Goal: Answer question/provide support: Share knowledge or assist other users

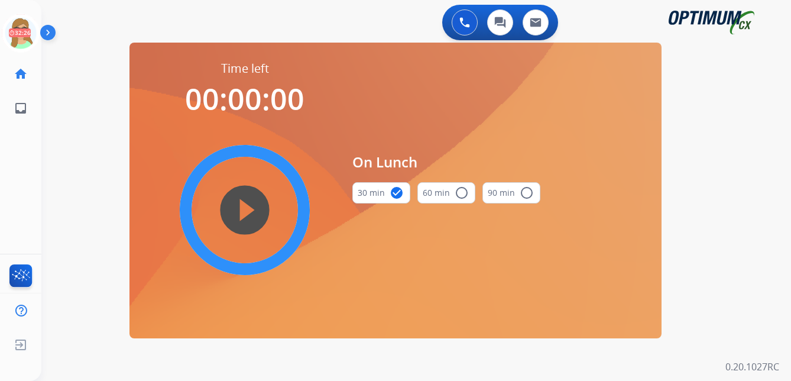
click at [51, 27] on img at bounding box center [50, 35] width 20 height 22
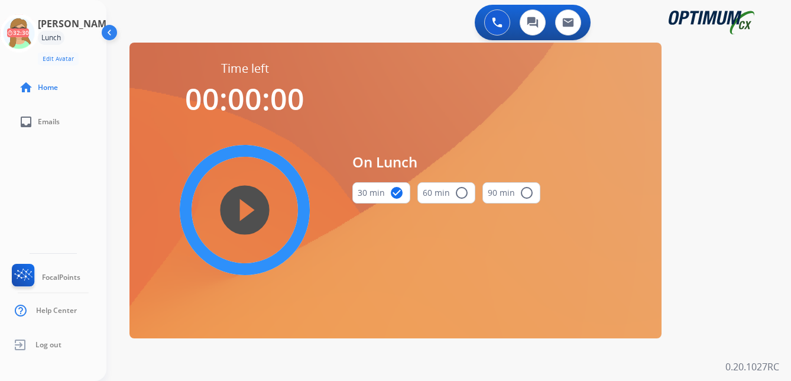
click at [114, 30] on img at bounding box center [110, 35] width 22 height 22
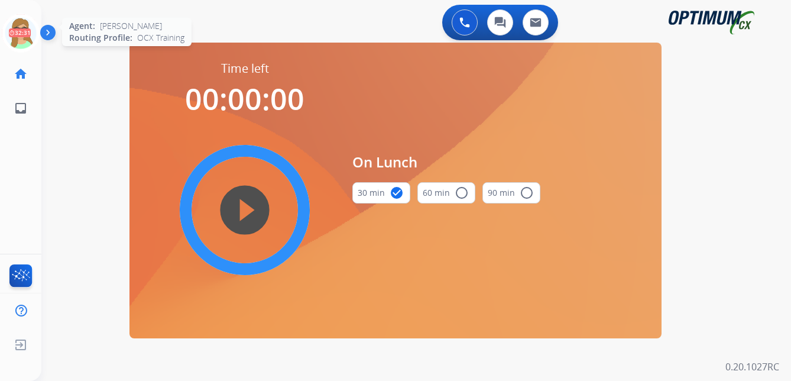
click at [27, 31] on icon at bounding box center [21, 33] width 38 height 38
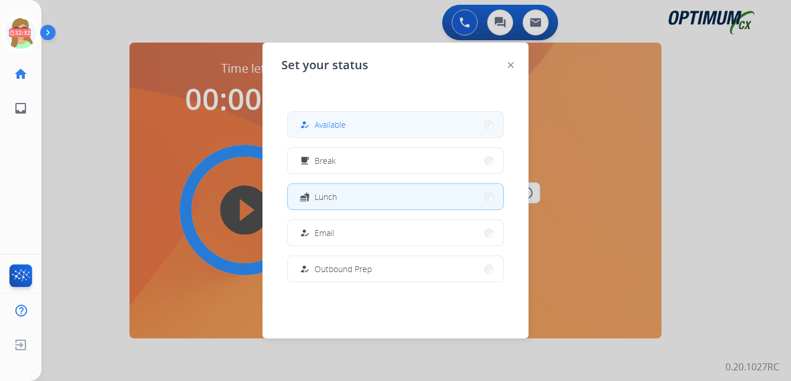
drag, startPoint x: 317, startPoint y: 125, endPoint x: 8, endPoint y: 143, distance: 309.1
click at [316, 125] on div "how_to_reg Available" at bounding box center [321, 125] width 48 height 14
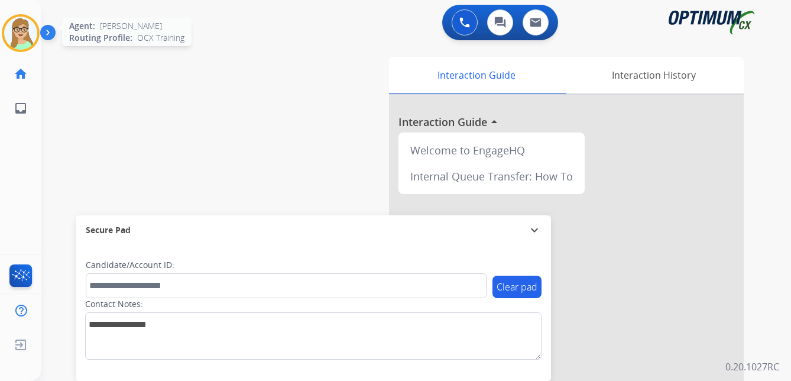
click at [25, 26] on img at bounding box center [20, 33] width 33 height 33
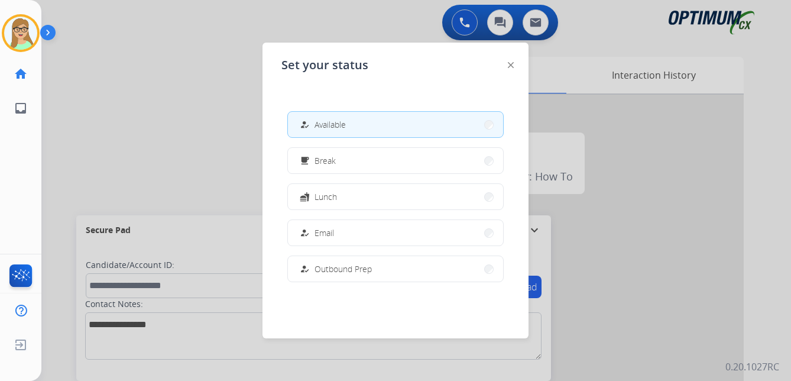
click at [352, 121] on button "how_to_reg Available" at bounding box center [395, 124] width 215 height 25
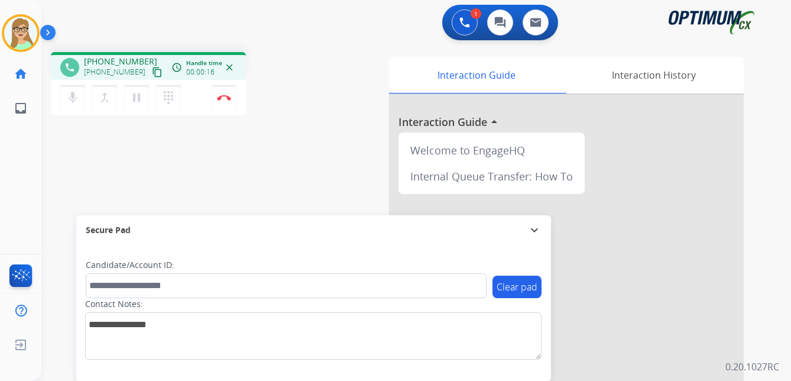
click at [152, 73] on mat-icon "content_copy" at bounding box center [157, 72] width 11 height 11
click at [225, 98] on img at bounding box center [224, 98] width 14 height 6
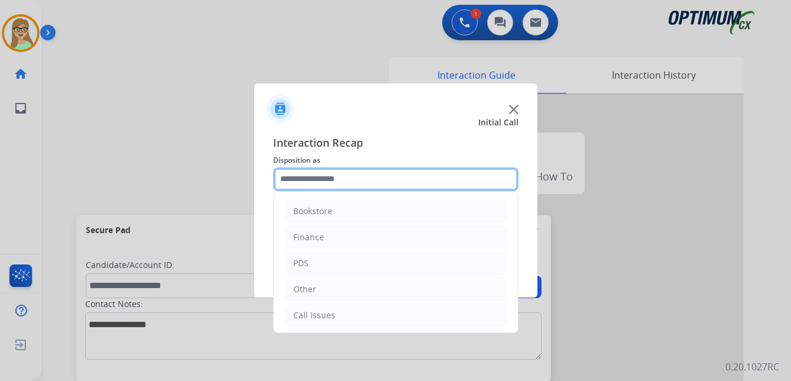
click at [307, 184] on input "text" at bounding box center [395, 179] width 245 height 24
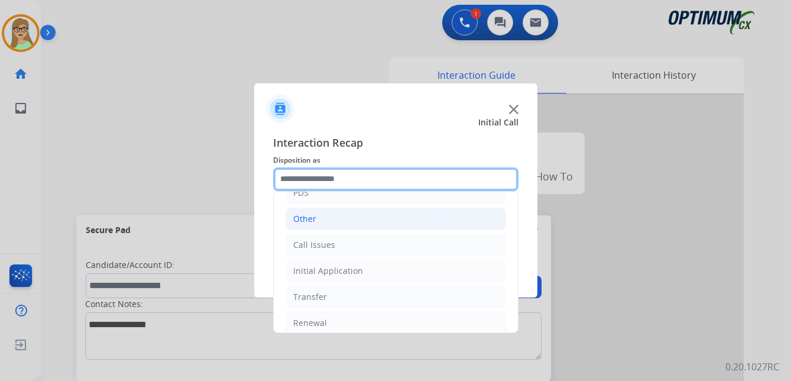
scroll to position [80, 0]
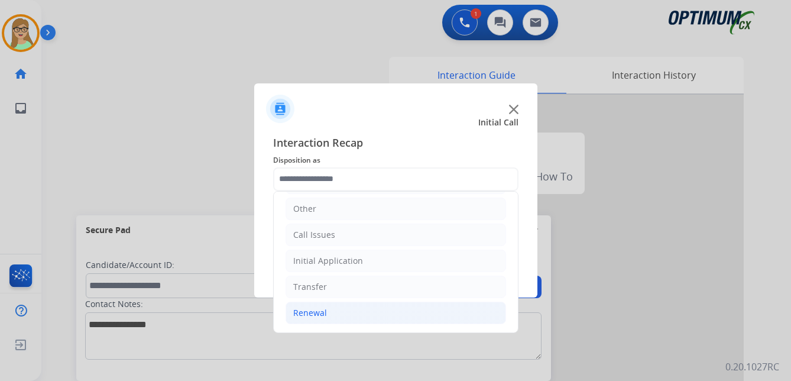
click at [322, 309] on div "Renewal" at bounding box center [310, 313] width 34 height 12
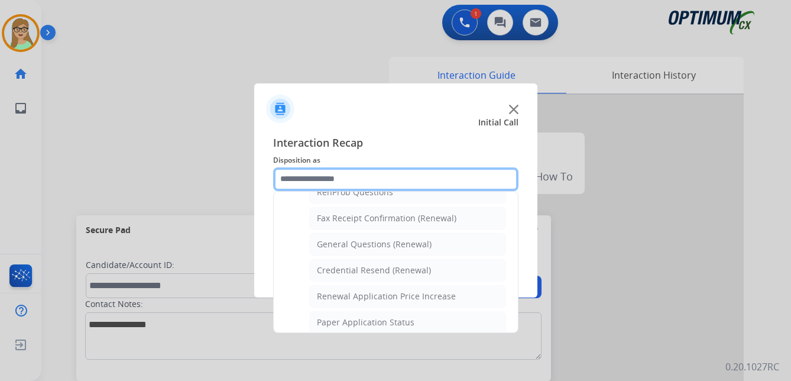
scroll to position [376, 0]
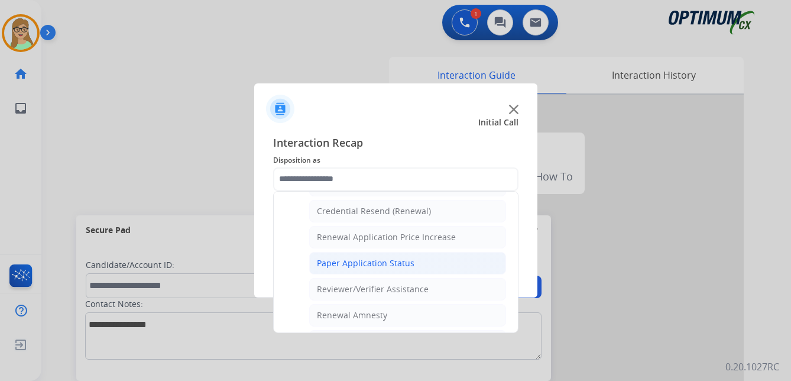
click at [364, 267] on div "Paper Application Status" at bounding box center [366, 263] width 98 height 12
type input "**********"
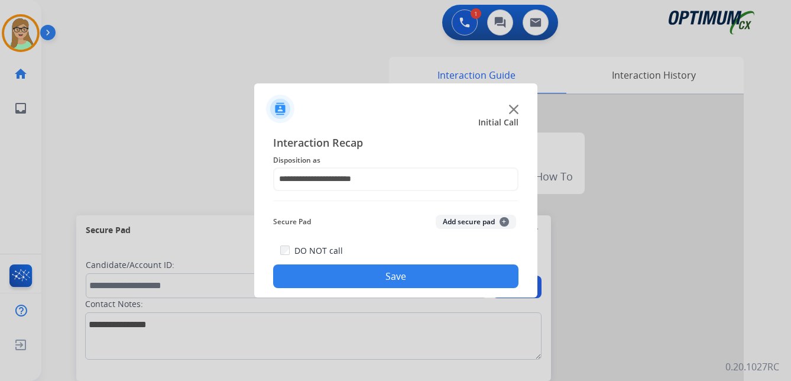
click at [352, 279] on button "Save" at bounding box center [395, 276] width 245 height 24
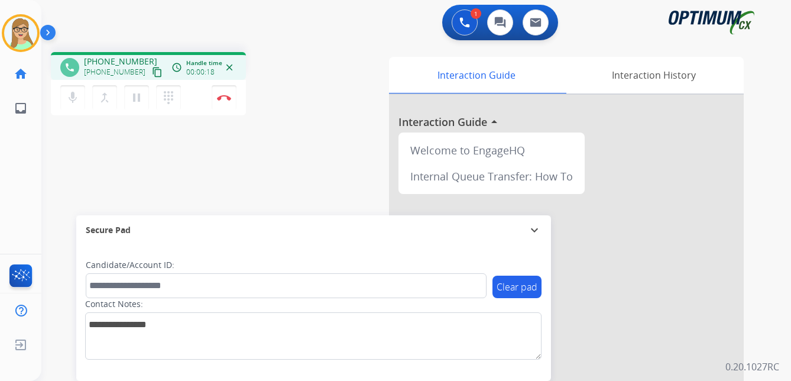
click at [152, 74] on mat-icon "content_copy" at bounding box center [157, 72] width 11 height 11
click at [224, 96] on img at bounding box center [224, 98] width 14 height 6
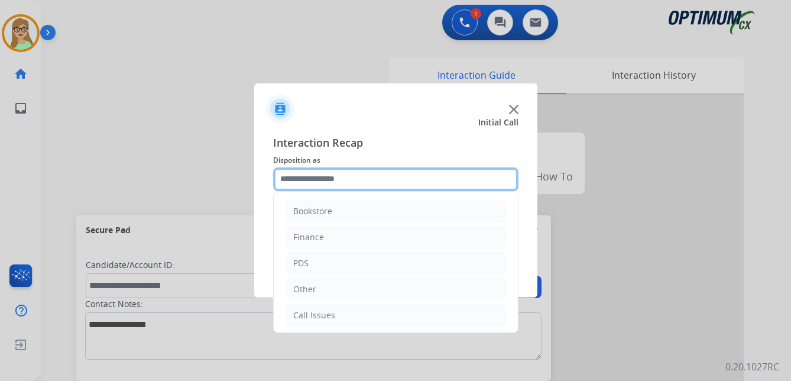
click at [310, 180] on input "text" at bounding box center [395, 179] width 245 height 24
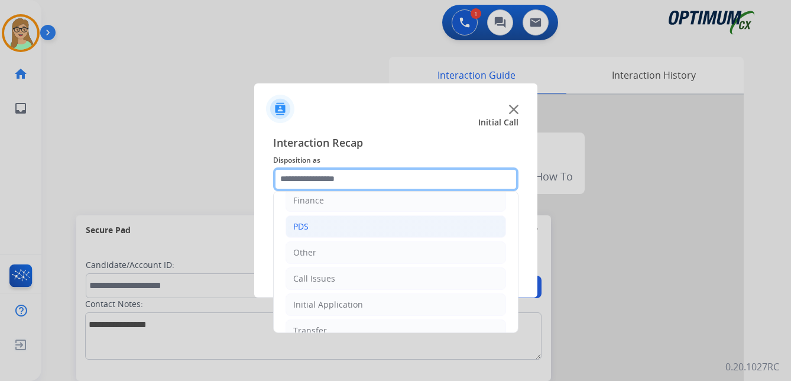
scroll to position [80, 0]
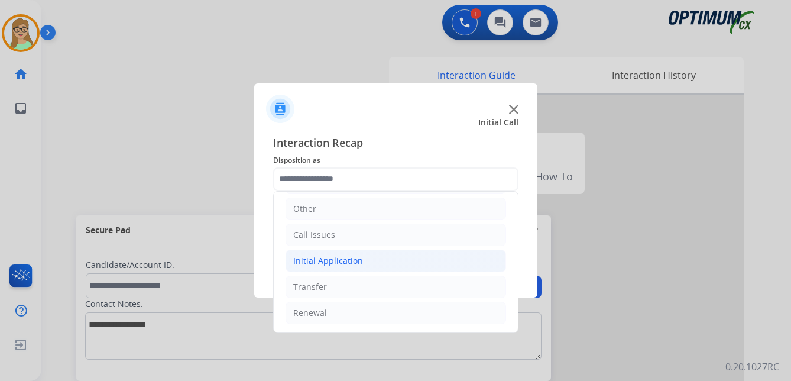
click at [345, 260] on div "Initial Application" at bounding box center [328, 261] width 70 height 12
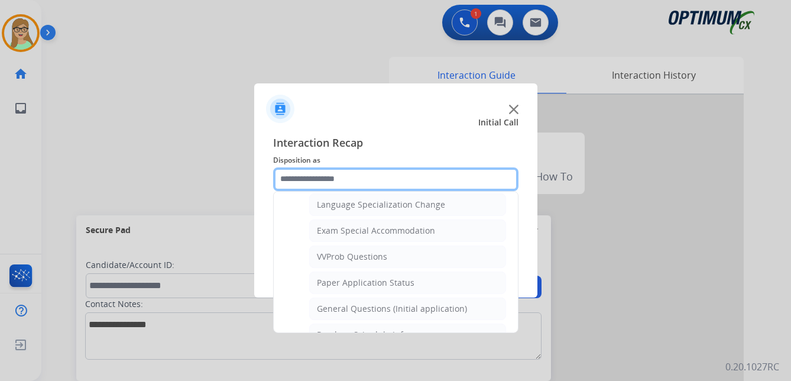
scroll to position [612, 0]
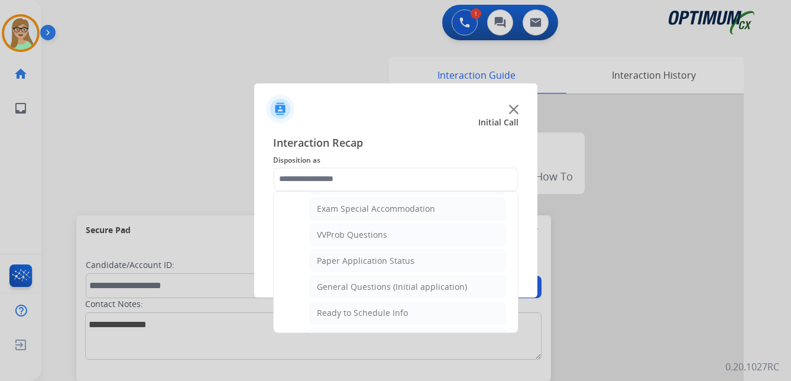
click at [350, 284] on div "General Questions (Initial application)" at bounding box center [392, 287] width 150 height 12
type input "**********"
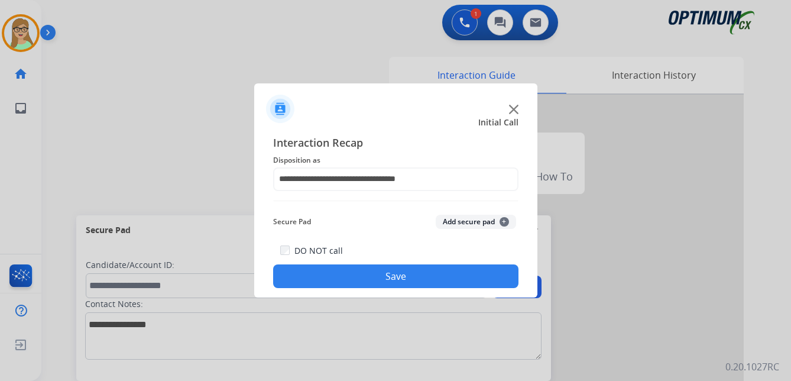
click at [355, 281] on button "Save" at bounding box center [395, 276] width 245 height 24
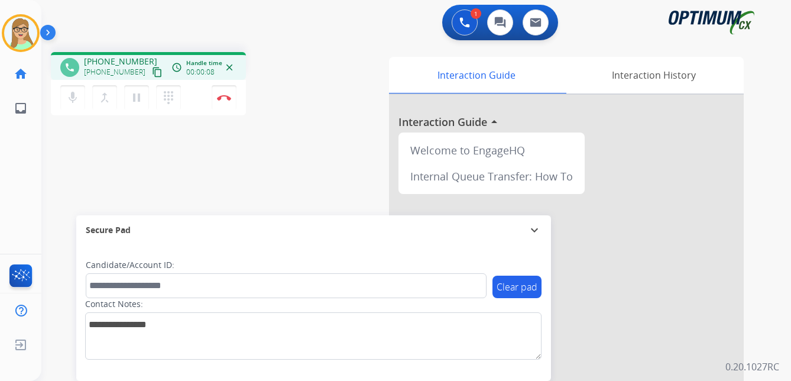
drag, startPoint x: 142, startPoint y: 72, endPoint x: 8, endPoint y: 128, distance: 146.0
click at [152, 72] on mat-icon "content_copy" at bounding box center [157, 72] width 11 height 11
click at [223, 97] on img at bounding box center [224, 98] width 14 height 6
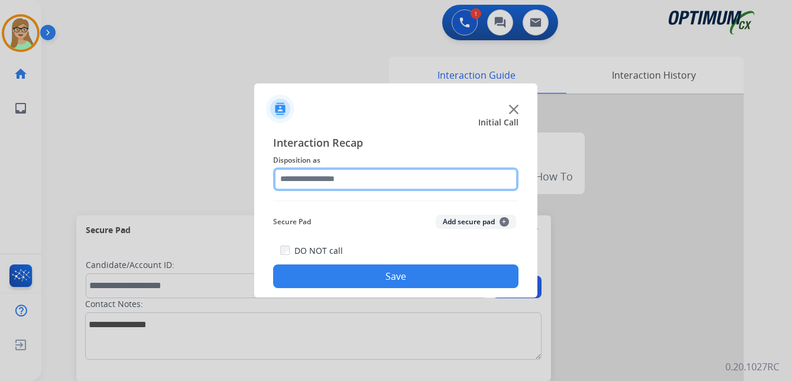
click at [308, 180] on input "text" at bounding box center [395, 179] width 245 height 24
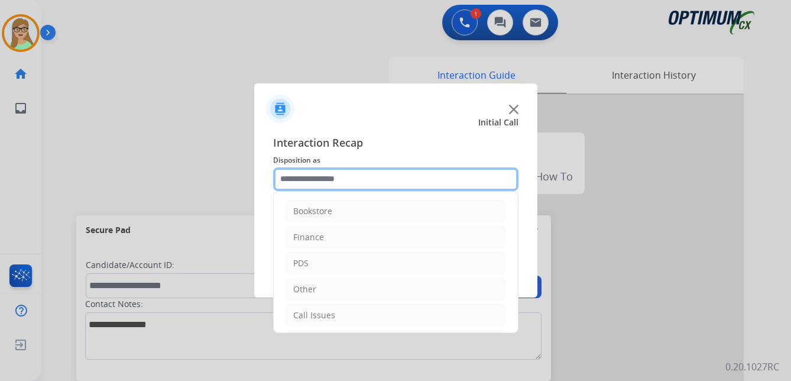
scroll to position [80, 0]
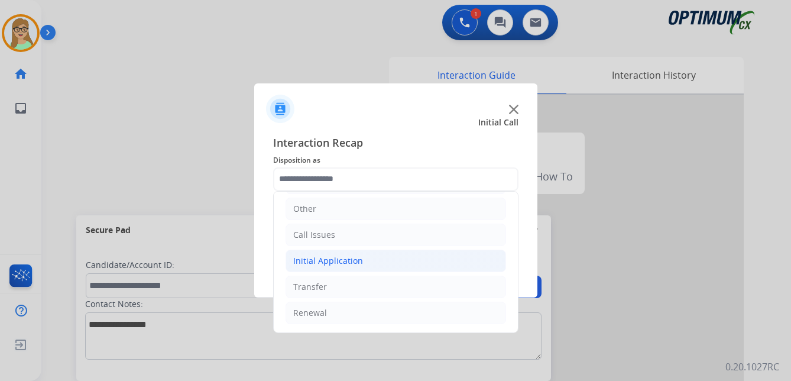
click at [341, 262] on div "Initial Application" at bounding box center [328, 261] width 70 height 12
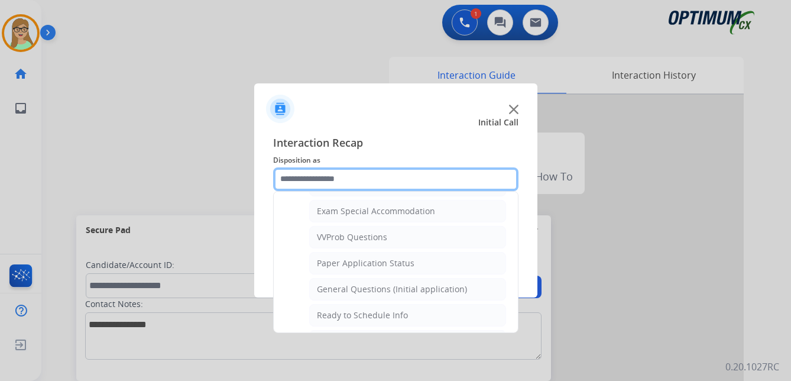
scroll to position [612, 0]
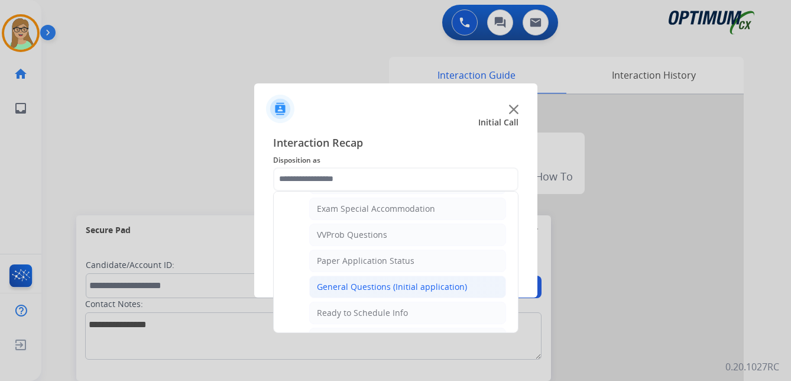
click at [368, 286] on div "General Questions (Initial application)" at bounding box center [392, 287] width 150 height 12
type input "**********"
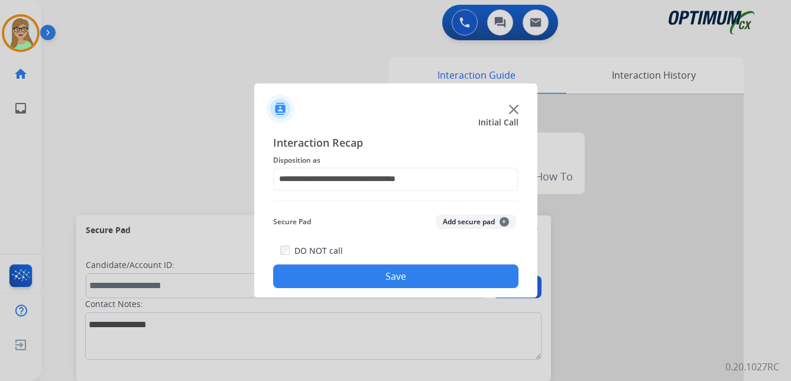
drag, startPoint x: 352, startPoint y: 279, endPoint x: 8, endPoint y: 280, distance: 344.1
click at [347, 279] on button "Save" at bounding box center [395, 276] width 245 height 24
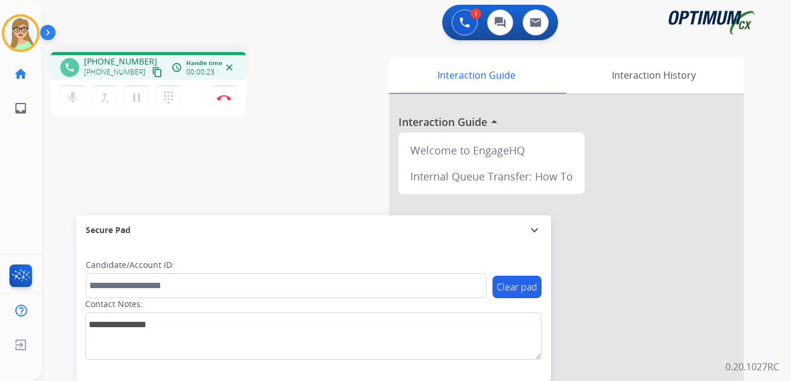
click at [152, 72] on mat-icon "content_copy" at bounding box center [157, 72] width 11 height 11
click at [222, 97] on img at bounding box center [224, 98] width 14 height 6
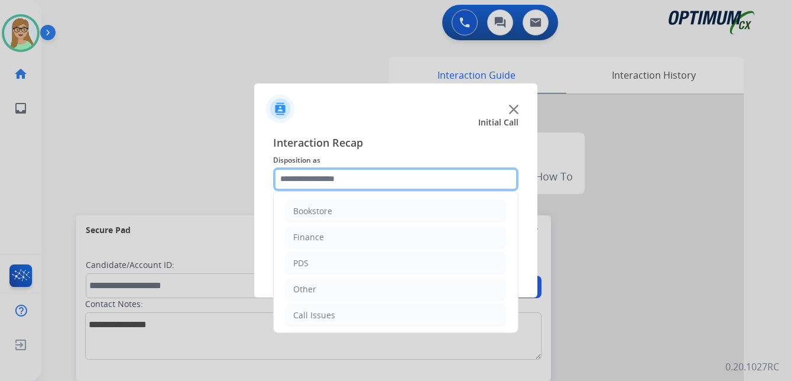
click at [338, 181] on input "text" at bounding box center [395, 179] width 245 height 24
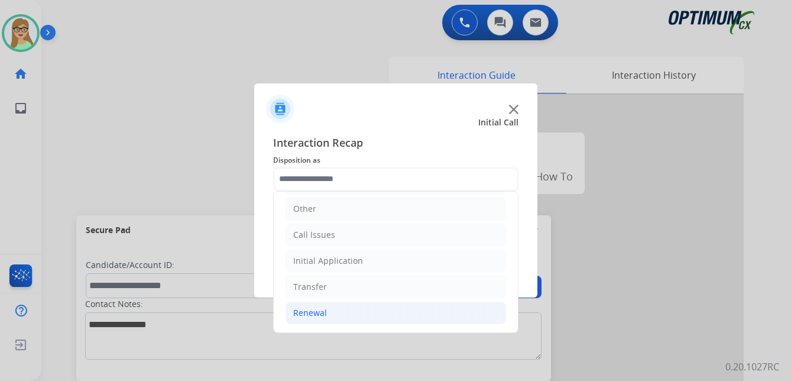
click at [320, 310] on div "Renewal" at bounding box center [310, 313] width 34 height 12
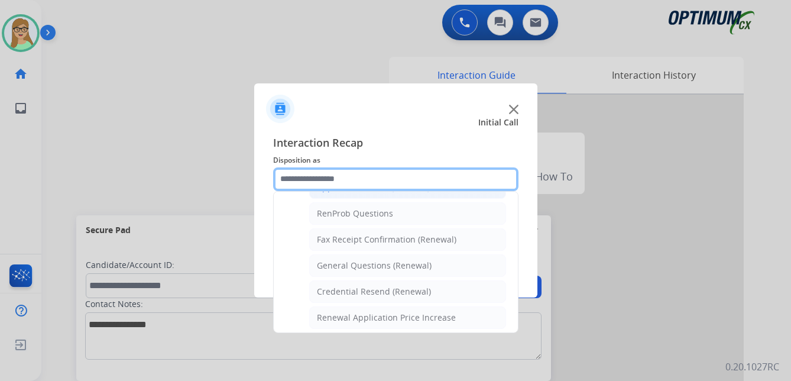
scroll to position [317, 0]
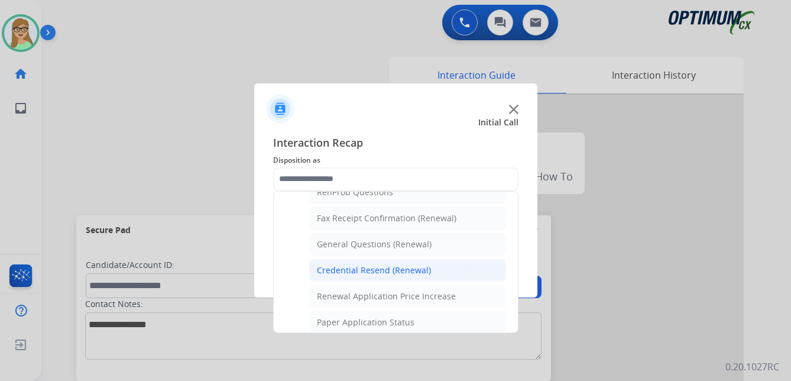
click at [382, 271] on div "Credential Resend (Renewal)" at bounding box center [374, 270] width 114 height 12
type input "**********"
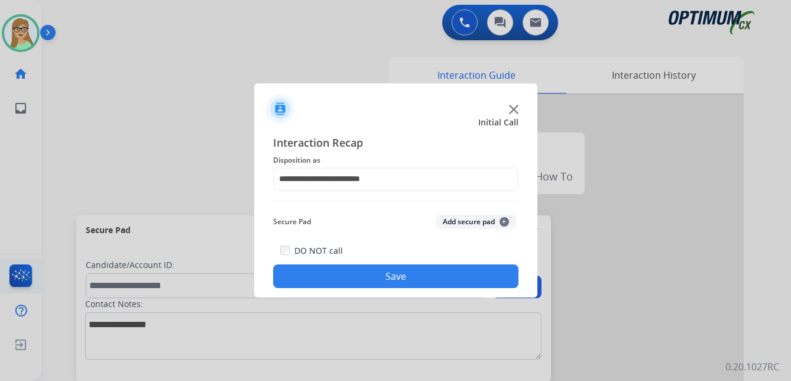
drag, startPoint x: 398, startPoint y: 277, endPoint x: 4, endPoint y: 278, distance: 394.3
click at [391, 277] on button "Save" at bounding box center [395, 276] width 245 height 24
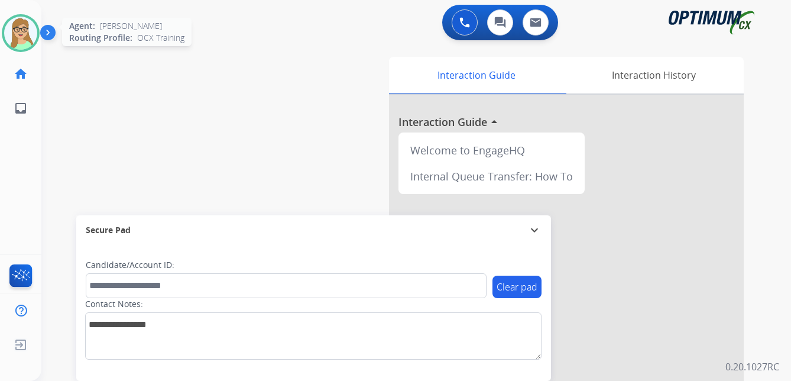
click at [18, 32] on img at bounding box center [20, 33] width 33 height 33
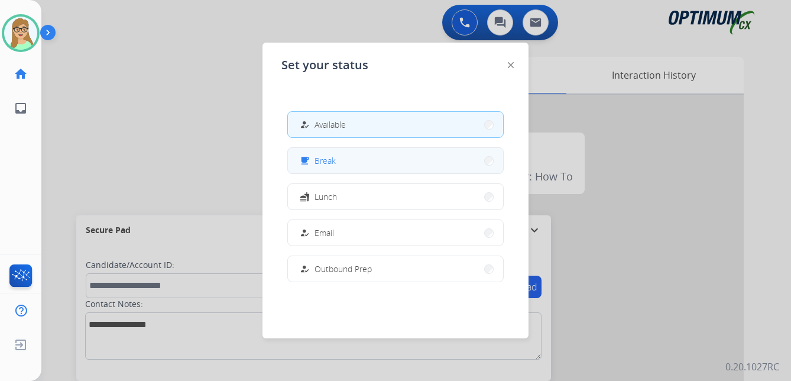
click at [332, 162] on span "Break" at bounding box center [325, 160] width 21 height 12
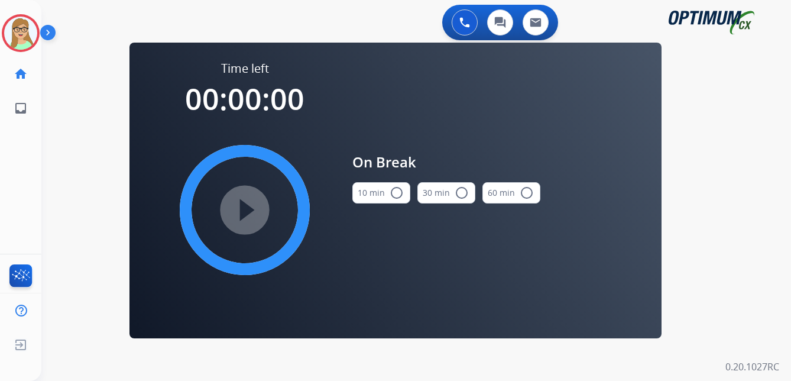
click at [398, 192] on mat-icon "radio_button_unchecked" at bounding box center [397, 193] width 14 height 14
click at [252, 203] on mat-icon "play_circle_filled" at bounding box center [245, 210] width 14 height 14
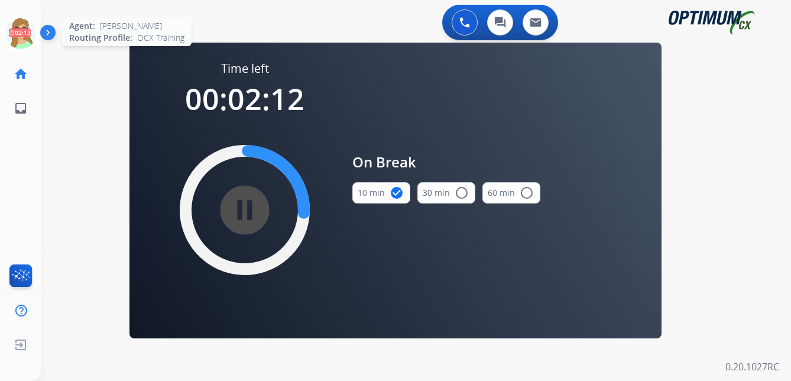
click at [30, 38] on icon at bounding box center [21, 33] width 38 height 38
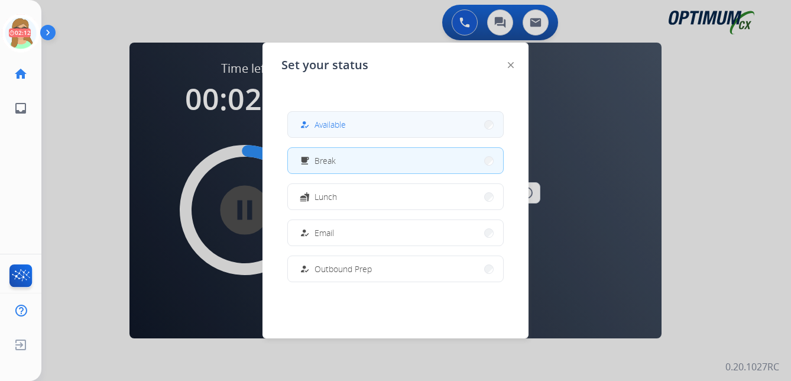
click at [342, 123] on span "Available" at bounding box center [330, 124] width 31 height 12
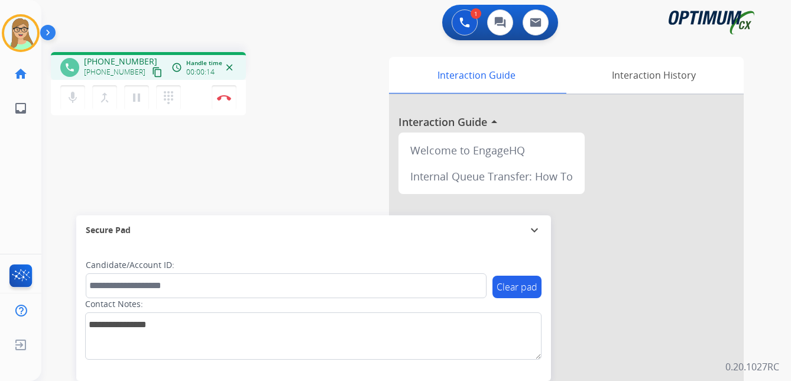
drag, startPoint x: 147, startPoint y: 71, endPoint x: 0, endPoint y: 155, distance: 168.9
click at [117, 92] on div "phone [PHONE_NUMBER] [PHONE_NUMBER] content_copy access_time Call metrics Queue…" at bounding box center [148, 85] width 195 height 67
click at [152, 74] on mat-icon "content_copy" at bounding box center [157, 72] width 11 height 11
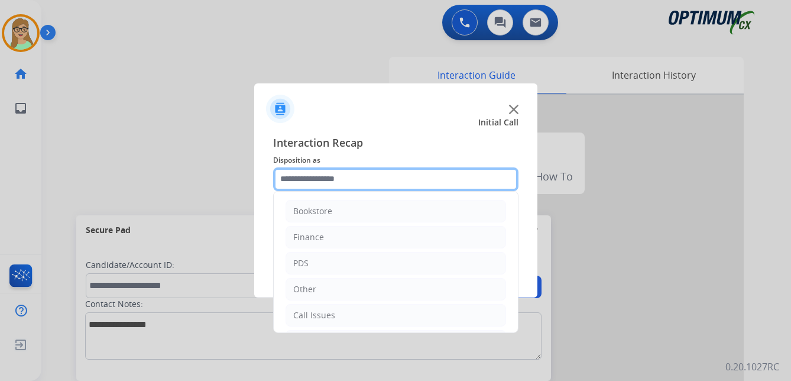
click at [313, 185] on input "text" at bounding box center [395, 179] width 245 height 24
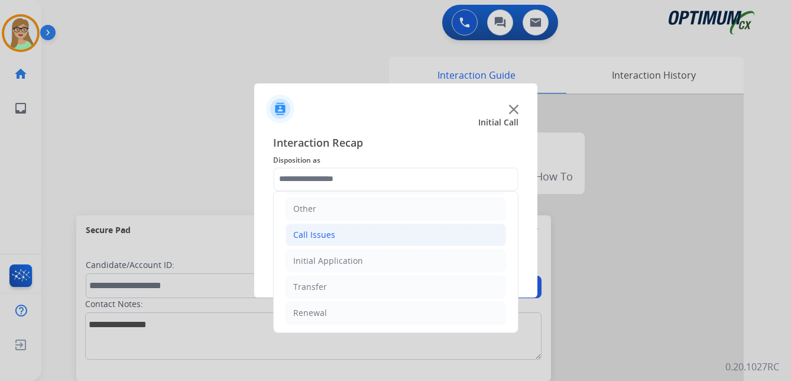
click at [312, 231] on div "Call Issues" at bounding box center [314, 235] width 42 height 12
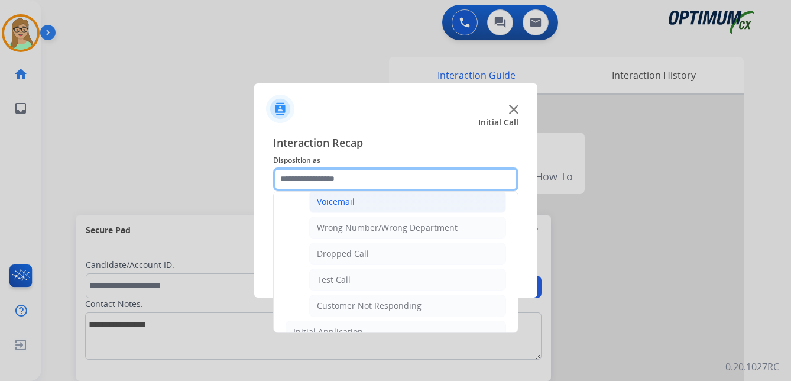
scroll to position [199, 0]
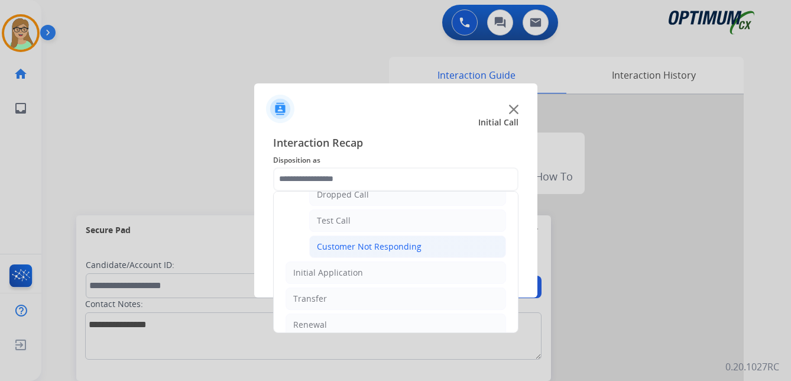
click at [365, 244] on div "Customer Not Responding" at bounding box center [369, 247] width 105 height 12
type input "**********"
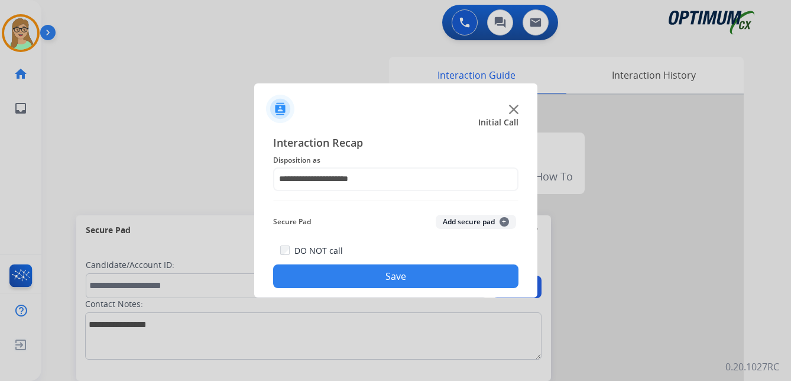
click at [348, 275] on button "Save" at bounding box center [395, 276] width 245 height 24
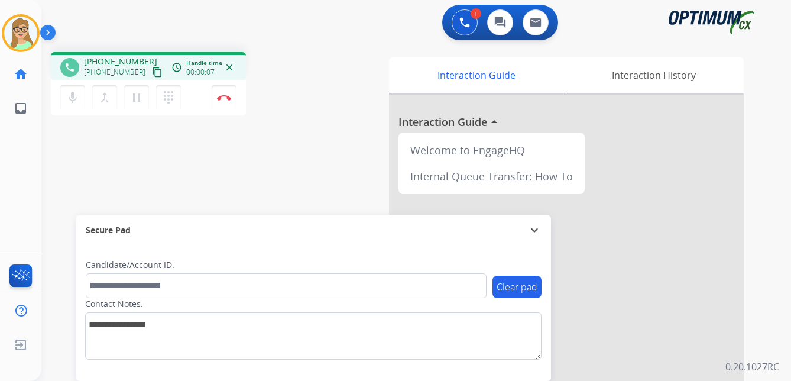
click at [152, 74] on mat-icon "content_copy" at bounding box center [157, 72] width 11 height 11
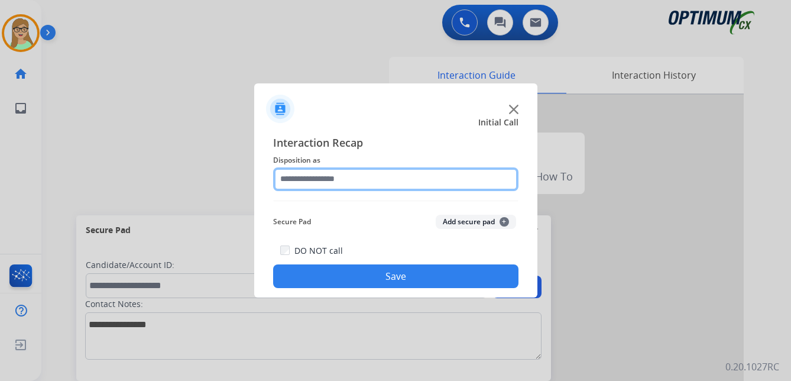
click at [311, 179] on input "text" at bounding box center [395, 179] width 245 height 24
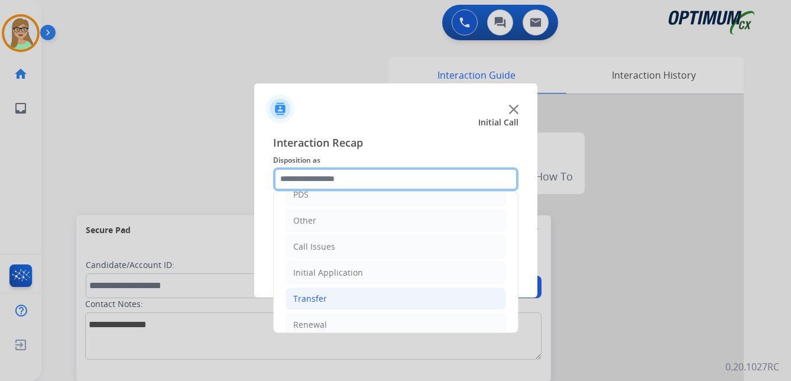
scroll to position [80, 0]
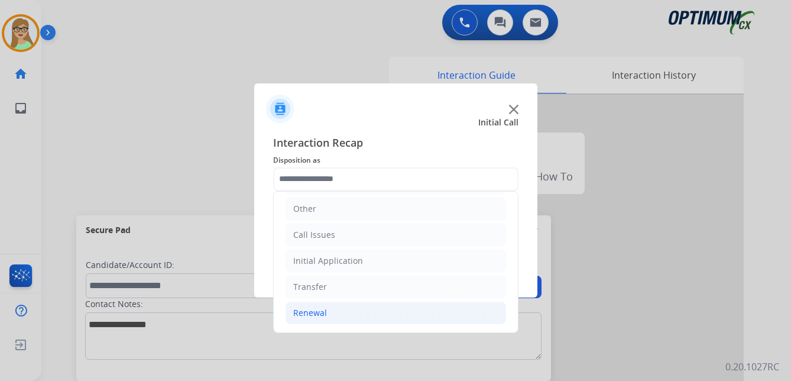
click at [317, 312] on div "Renewal" at bounding box center [310, 313] width 34 height 12
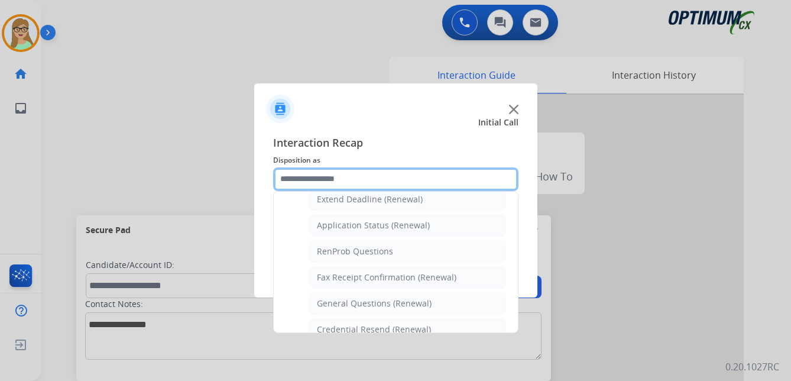
scroll to position [317, 0]
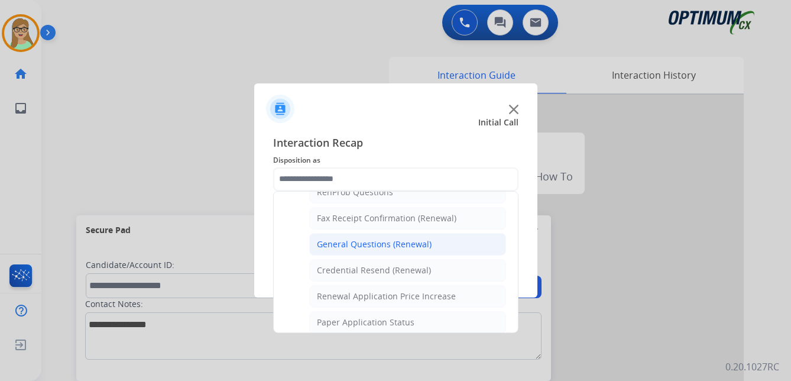
click at [354, 244] on div "General Questions (Renewal)" at bounding box center [374, 244] width 115 height 12
type input "**********"
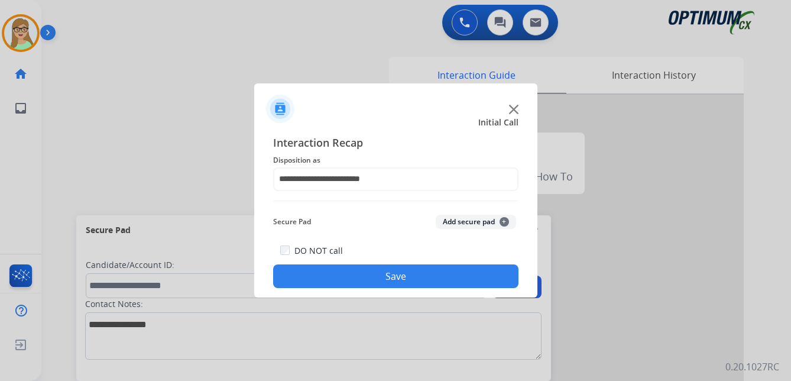
drag, startPoint x: 342, startPoint y: 280, endPoint x: 329, endPoint y: 281, distance: 13.1
click at [341, 280] on button "Save" at bounding box center [395, 276] width 245 height 24
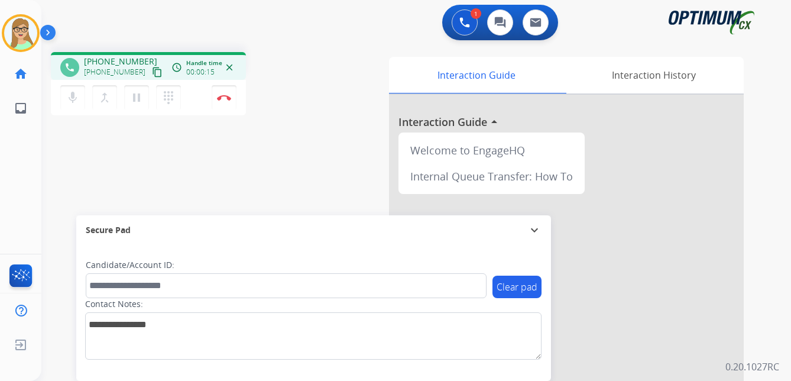
click at [152, 71] on mat-icon "content_copy" at bounding box center [157, 72] width 11 height 11
click at [137, 99] on mat-icon "pause" at bounding box center [136, 97] width 14 height 14
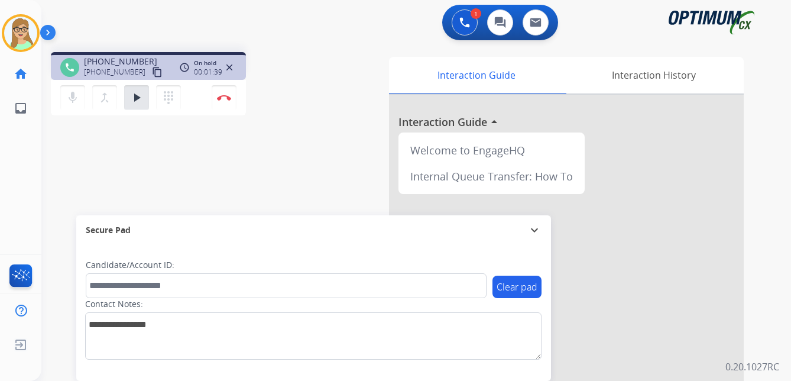
click at [170, 40] on div "1 Voice Interactions 0 Chat Interactions 0 Email Interactions" at bounding box center [409, 24] width 707 height 38
click at [137, 97] on mat-icon "play_arrow" at bounding box center [136, 97] width 14 height 14
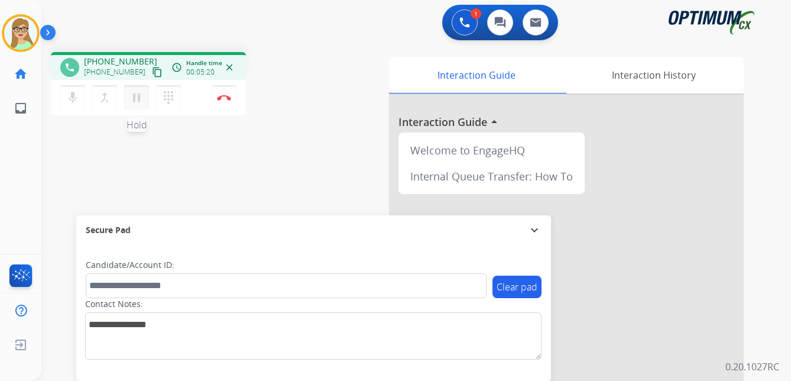
click at [137, 99] on mat-icon "pause" at bounding box center [136, 97] width 14 height 14
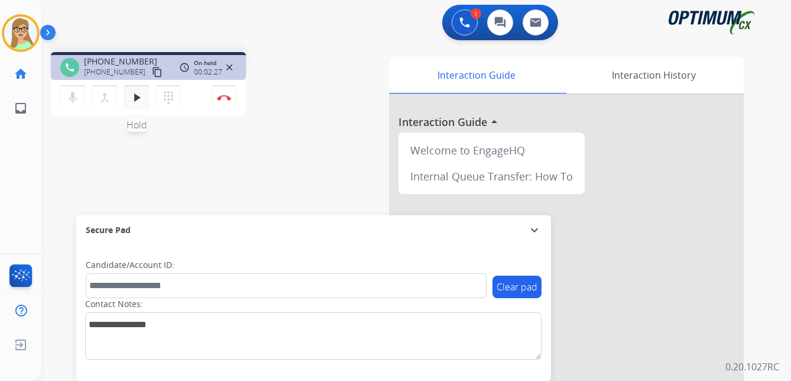
click at [139, 102] on mat-icon "play_arrow" at bounding box center [136, 97] width 14 height 14
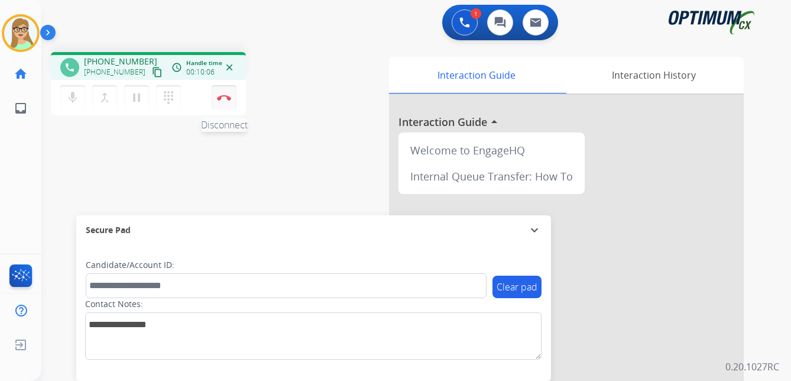
click at [223, 96] on img at bounding box center [224, 98] width 14 height 6
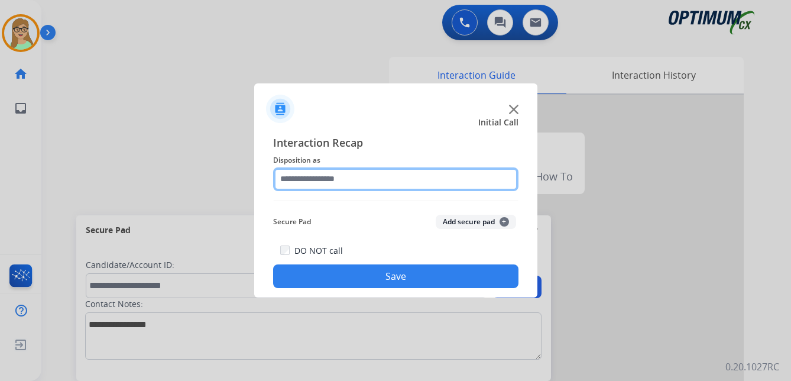
click at [313, 183] on input "text" at bounding box center [395, 179] width 245 height 24
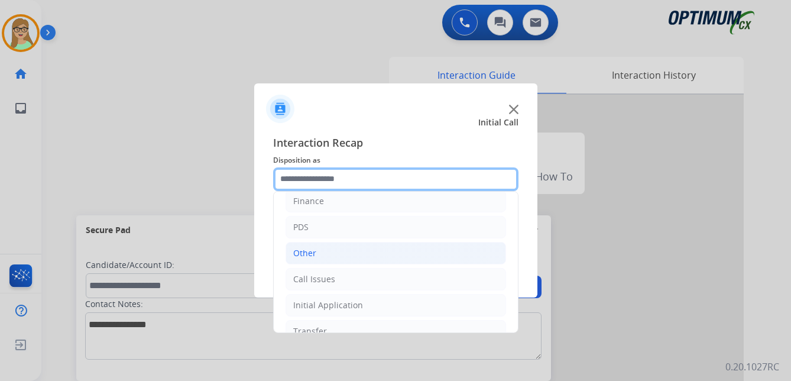
scroll to position [80, 0]
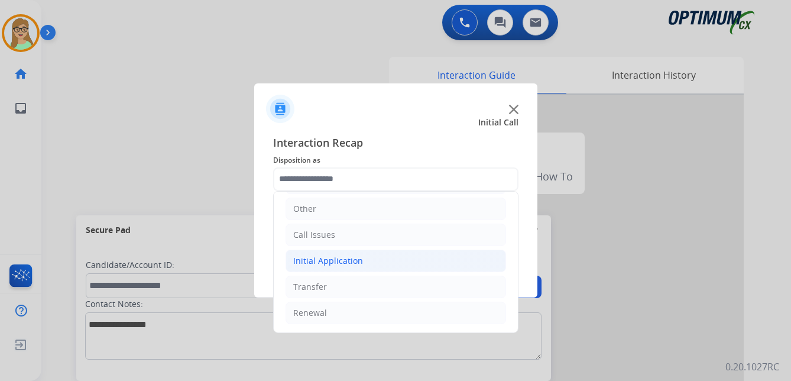
click at [330, 260] on div "Initial Application" at bounding box center [328, 261] width 70 height 12
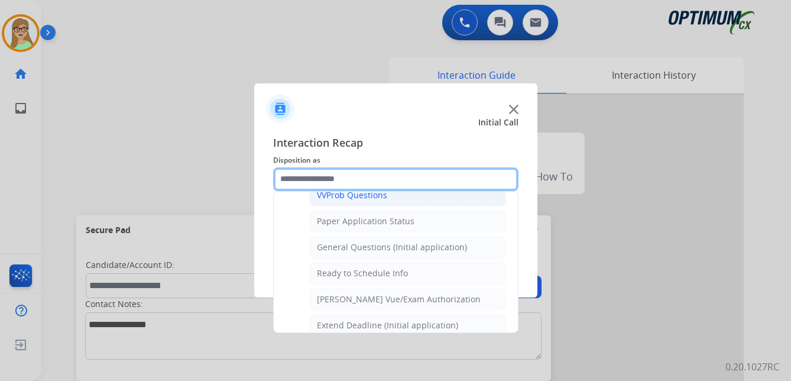
scroll to position [672, 0]
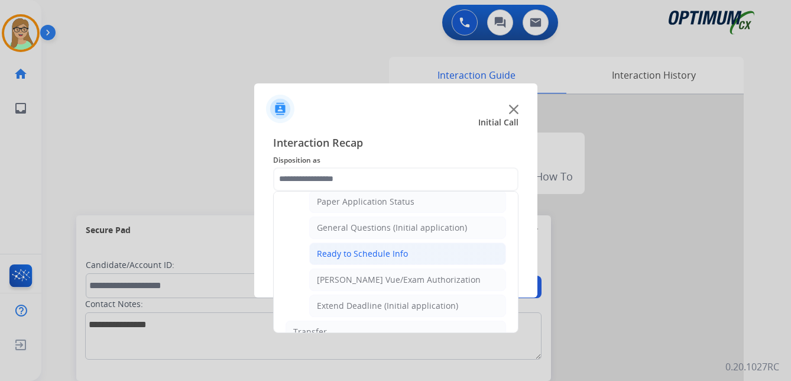
click at [361, 252] on div "Ready to Schedule Info" at bounding box center [362, 254] width 91 height 12
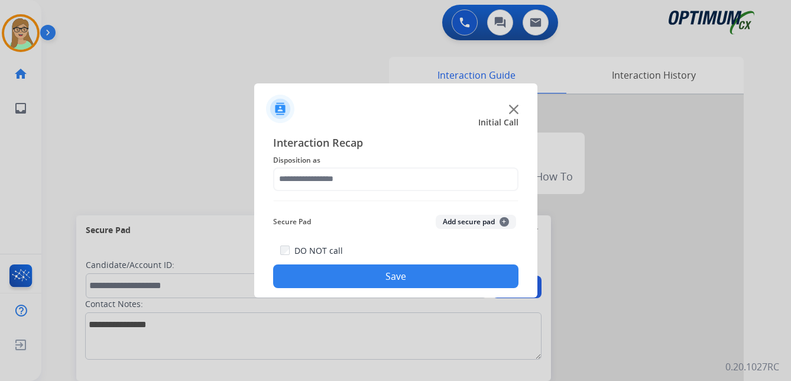
type input "**********"
click at [361, 276] on button "Save" at bounding box center [395, 276] width 245 height 24
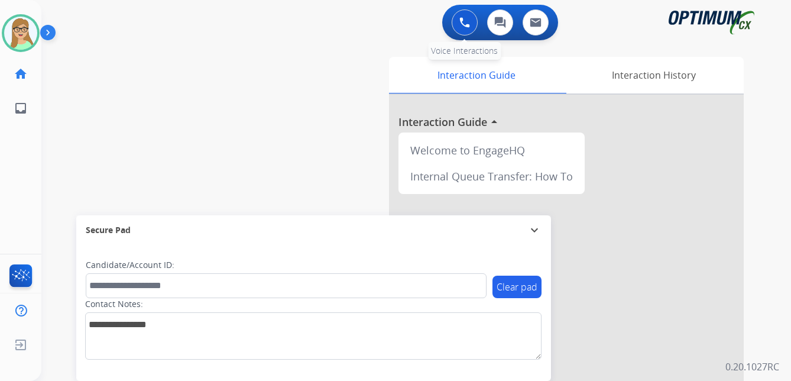
click at [463, 29] on button at bounding box center [465, 22] width 26 height 26
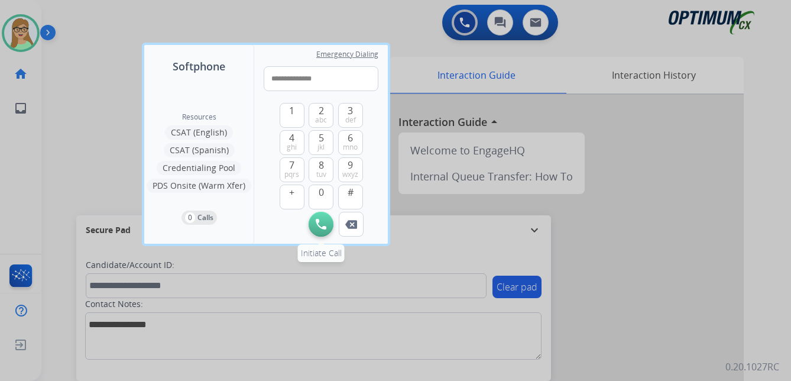
type input "**********"
click at [319, 220] on img at bounding box center [321, 224] width 11 height 11
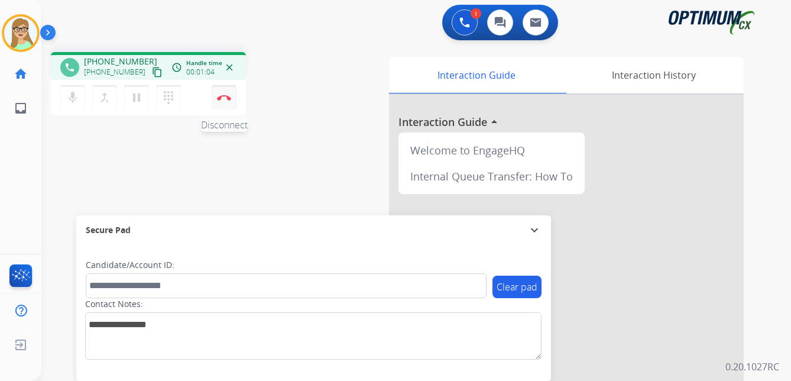
click at [225, 99] on img at bounding box center [224, 98] width 14 height 6
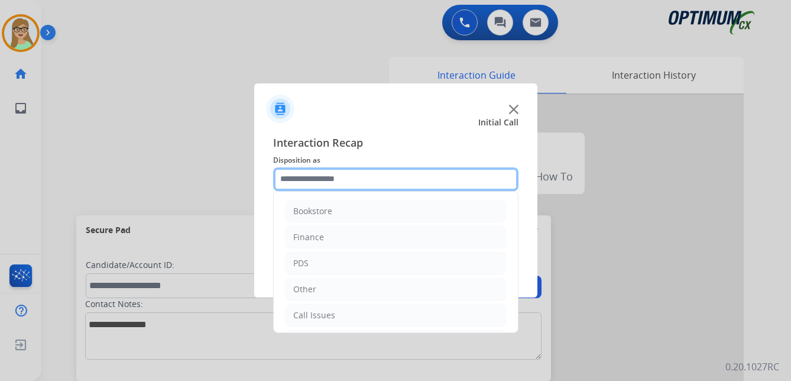
click at [323, 179] on input "text" at bounding box center [395, 179] width 245 height 24
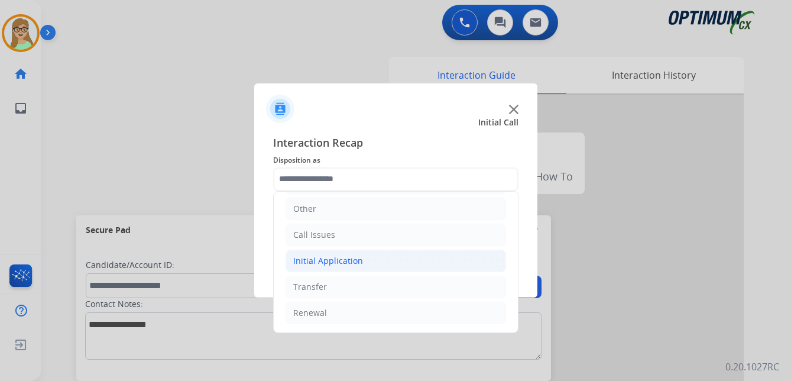
click at [317, 260] on div "Initial Application" at bounding box center [328, 261] width 70 height 12
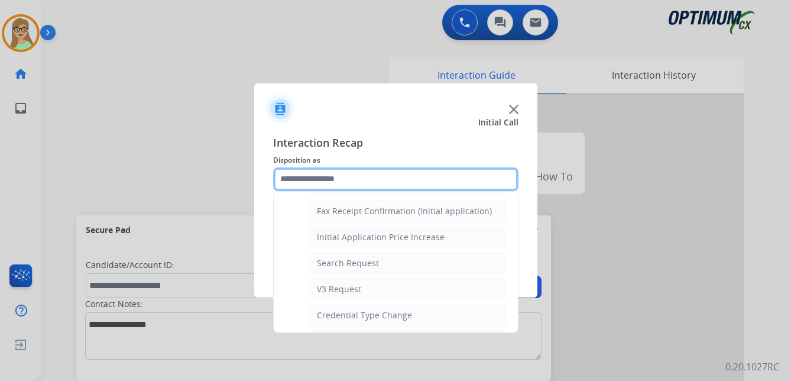
scroll to position [435, 0]
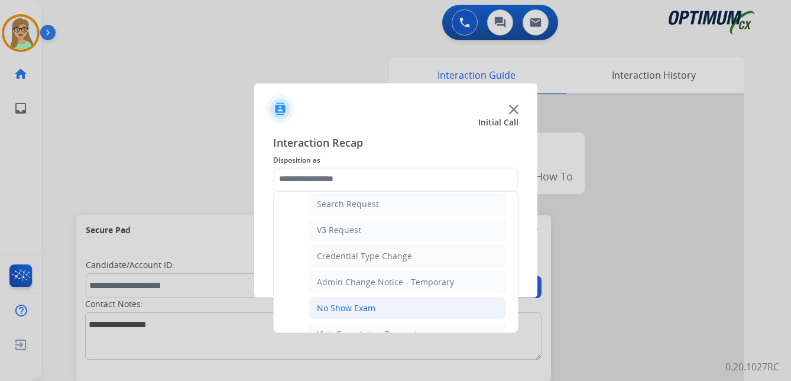
click at [346, 308] on div "No Show Exam" at bounding box center [346, 308] width 59 height 12
type input "**********"
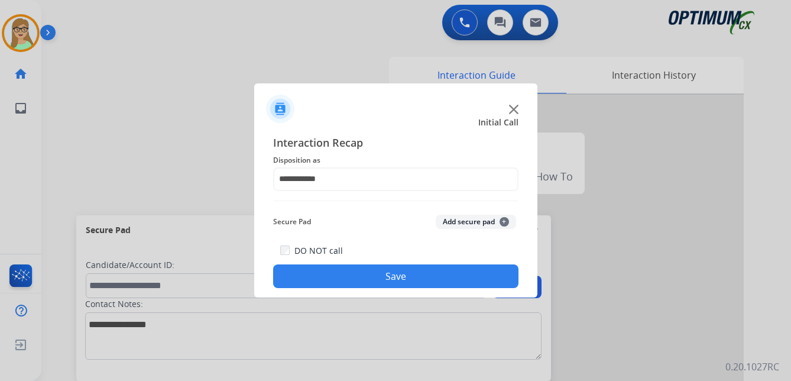
click at [349, 274] on button "Save" at bounding box center [395, 276] width 245 height 24
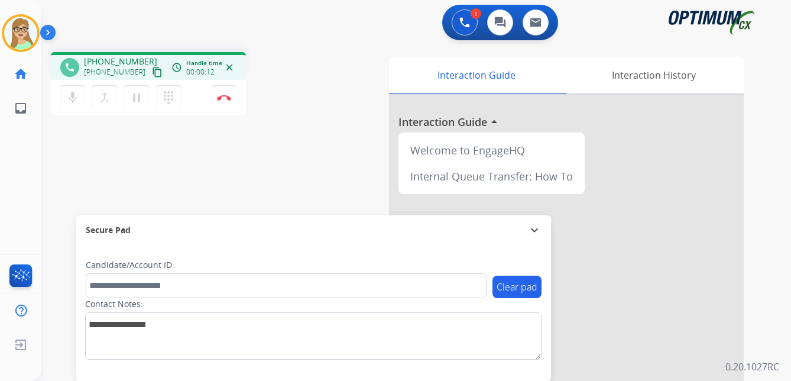
click at [152, 75] on mat-icon "content_copy" at bounding box center [157, 72] width 11 height 11
click at [226, 96] on img at bounding box center [224, 98] width 14 height 6
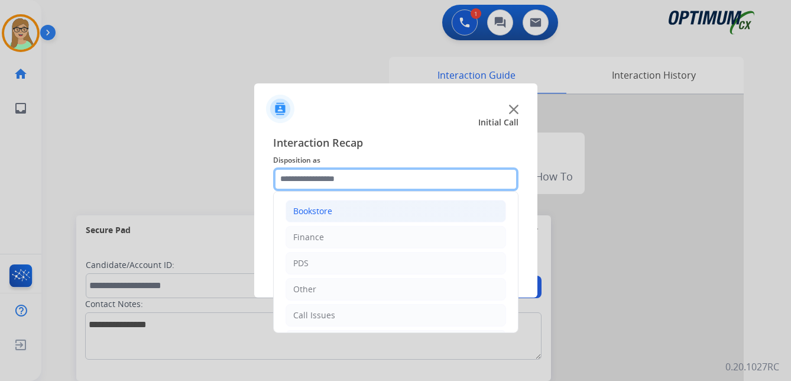
drag, startPoint x: 326, startPoint y: 176, endPoint x: 365, endPoint y: 202, distance: 47.4
click at [328, 177] on input "text" at bounding box center [395, 179] width 245 height 24
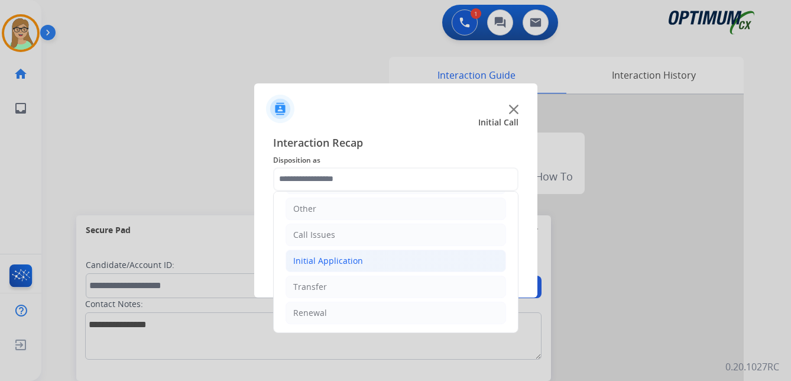
click at [340, 261] on div "Initial Application" at bounding box center [328, 261] width 70 height 12
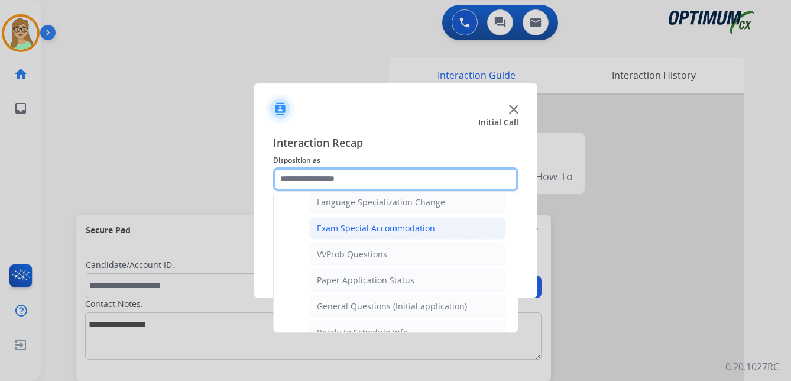
scroll to position [612, 0]
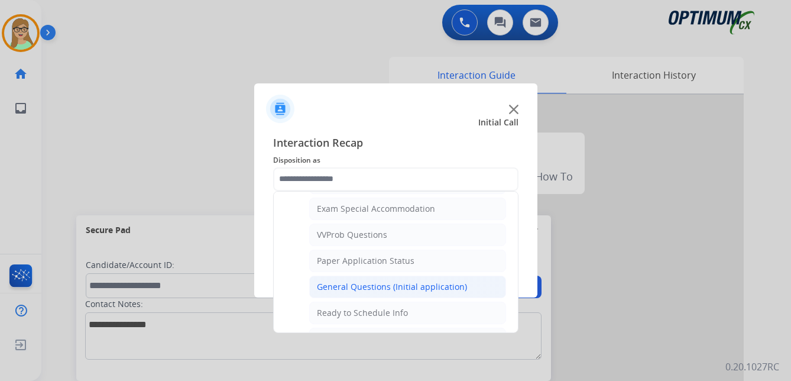
click at [378, 284] on div "General Questions (Initial application)" at bounding box center [392, 287] width 150 height 12
type input "**********"
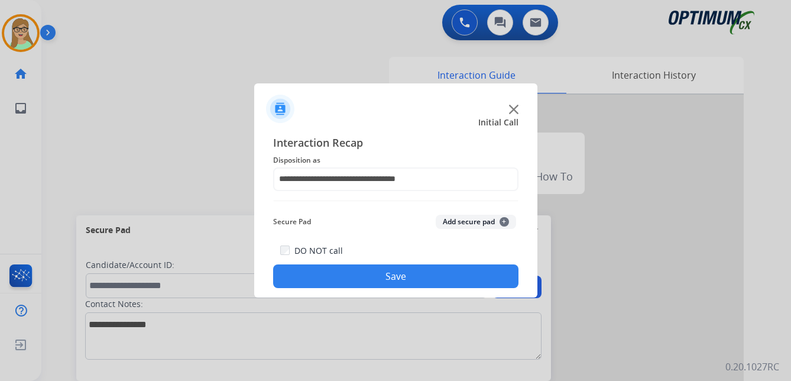
click at [384, 275] on button "Save" at bounding box center [395, 276] width 245 height 24
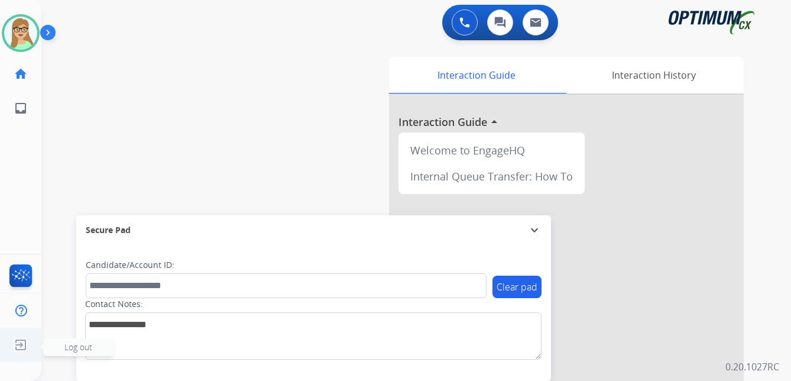
click at [20, 342] on img at bounding box center [20, 344] width 21 height 22
